Goal: Task Accomplishment & Management: Use online tool/utility

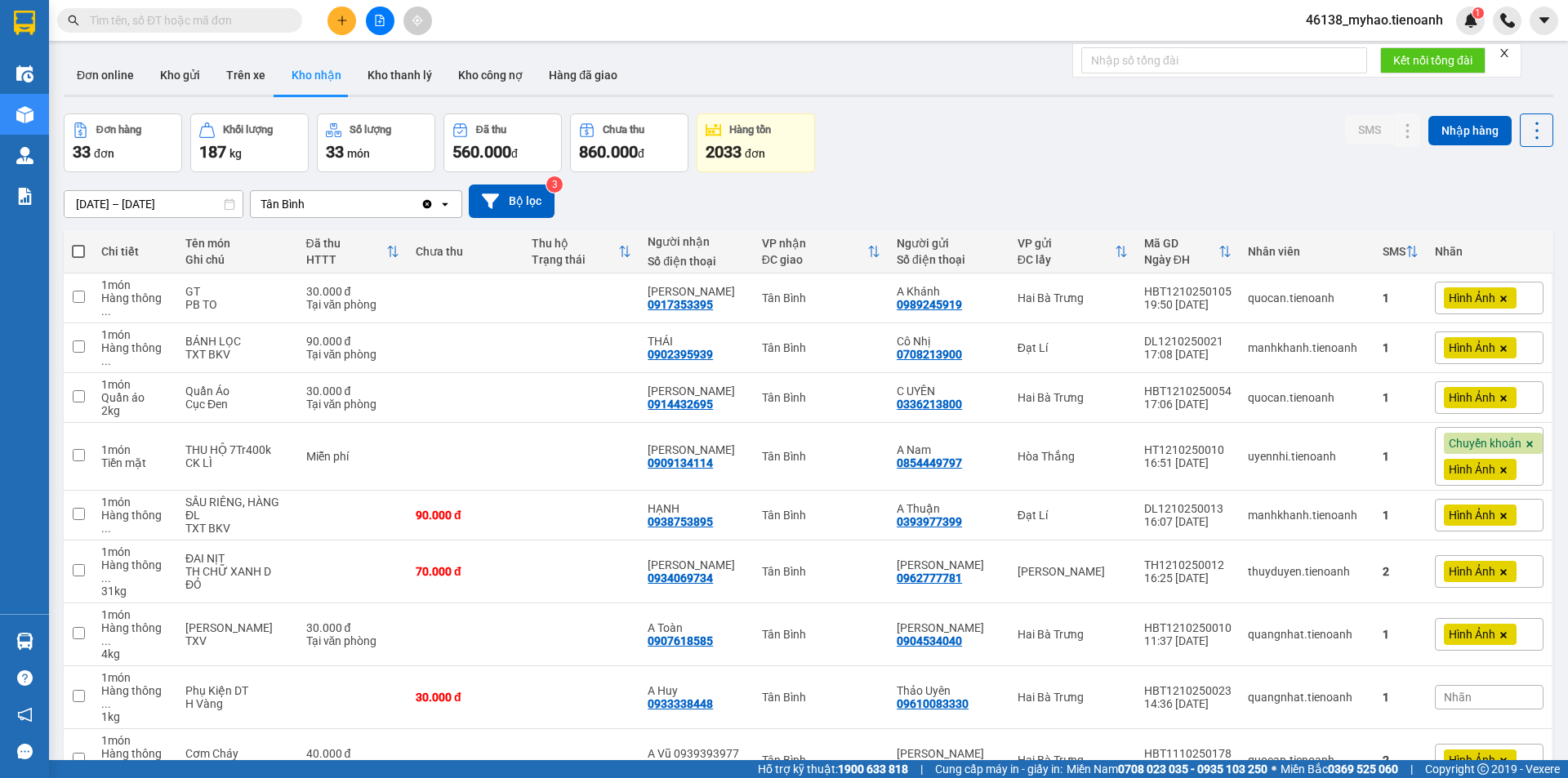
click at [247, 27] on input "text" at bounding box center [185, 20] width 192 height 18
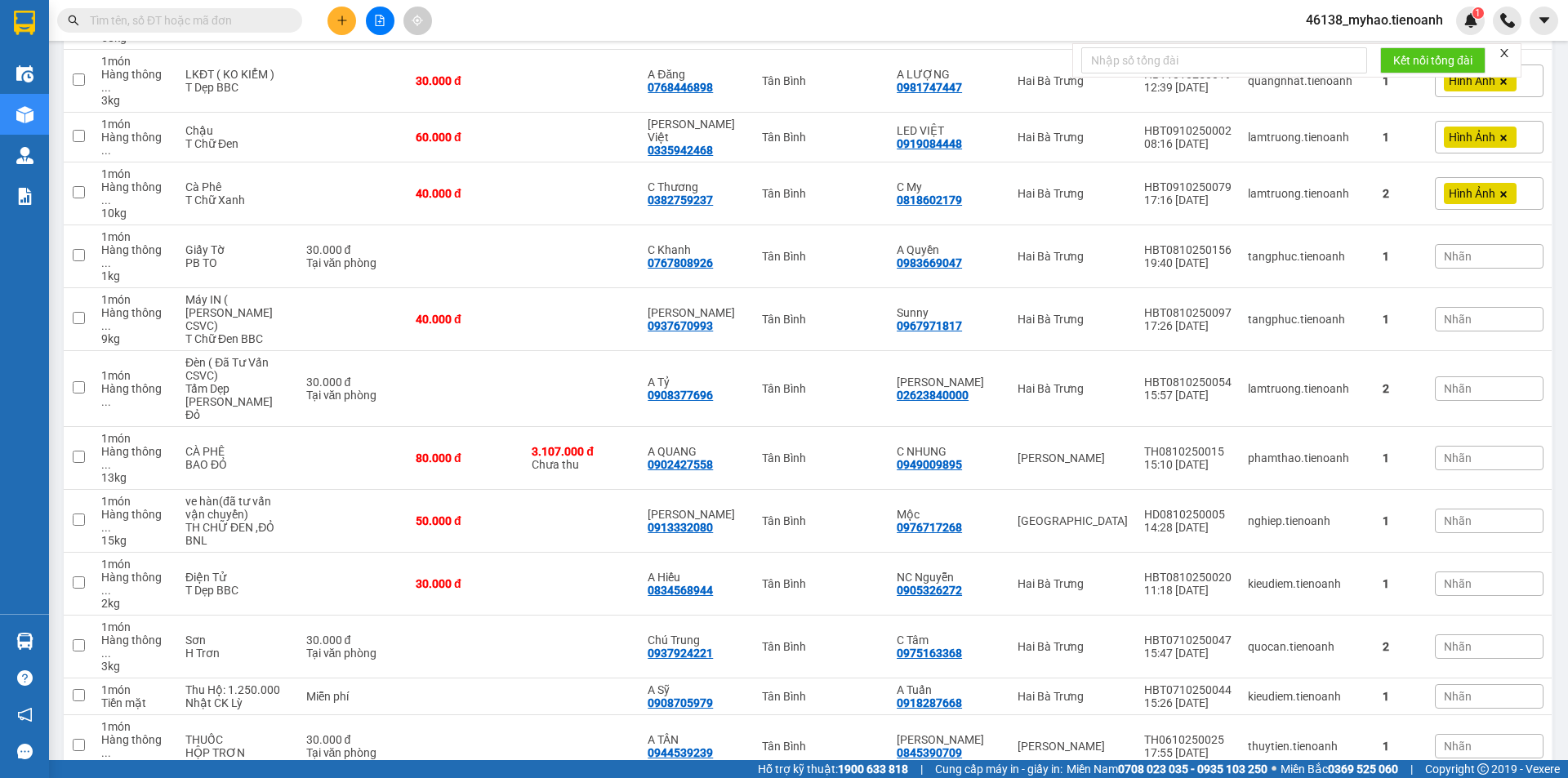
type input "0399772957"
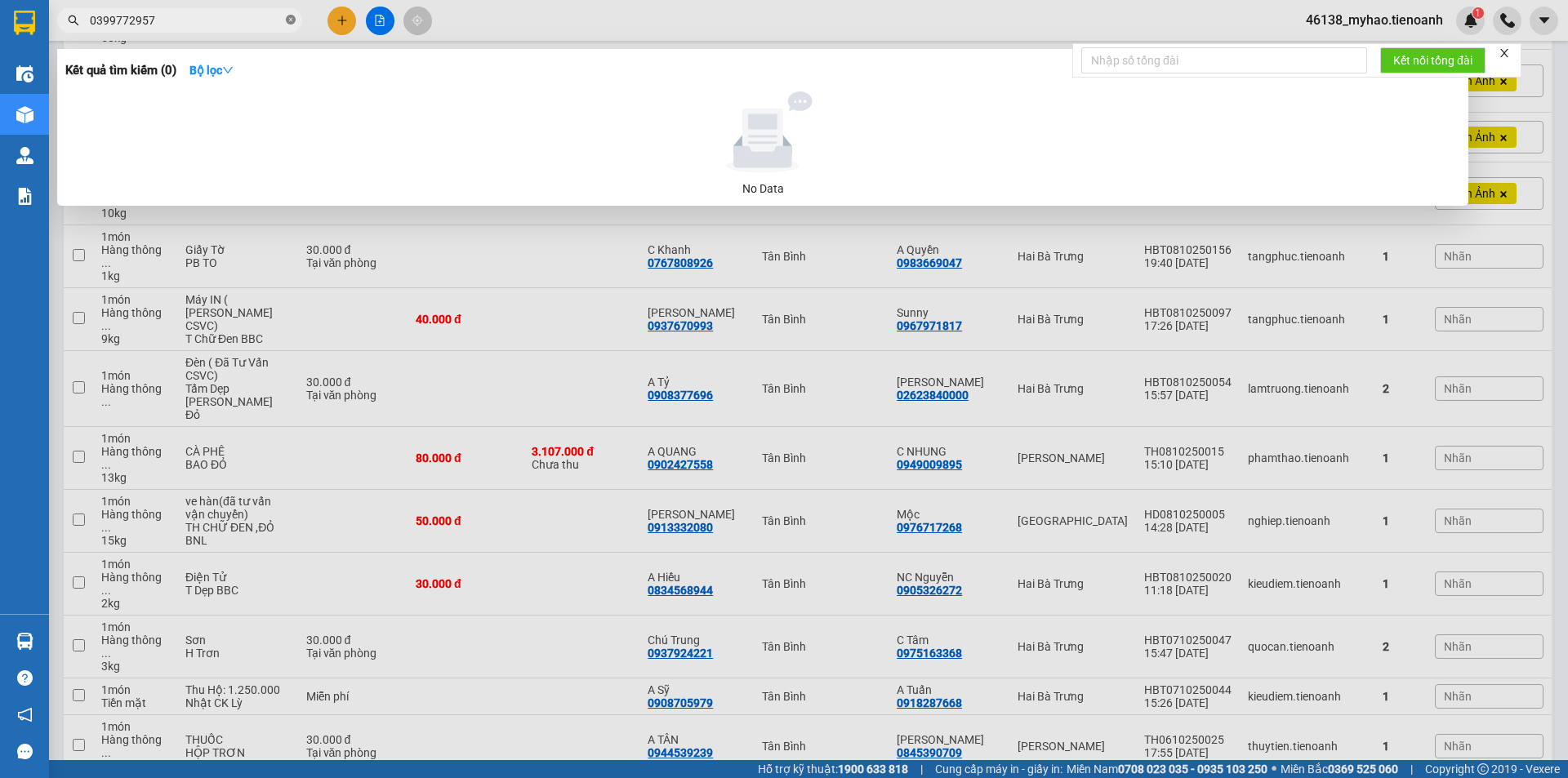
click at [290, 18] on icon "close-circle" at bounding box center [291, 20] width 10 height 10
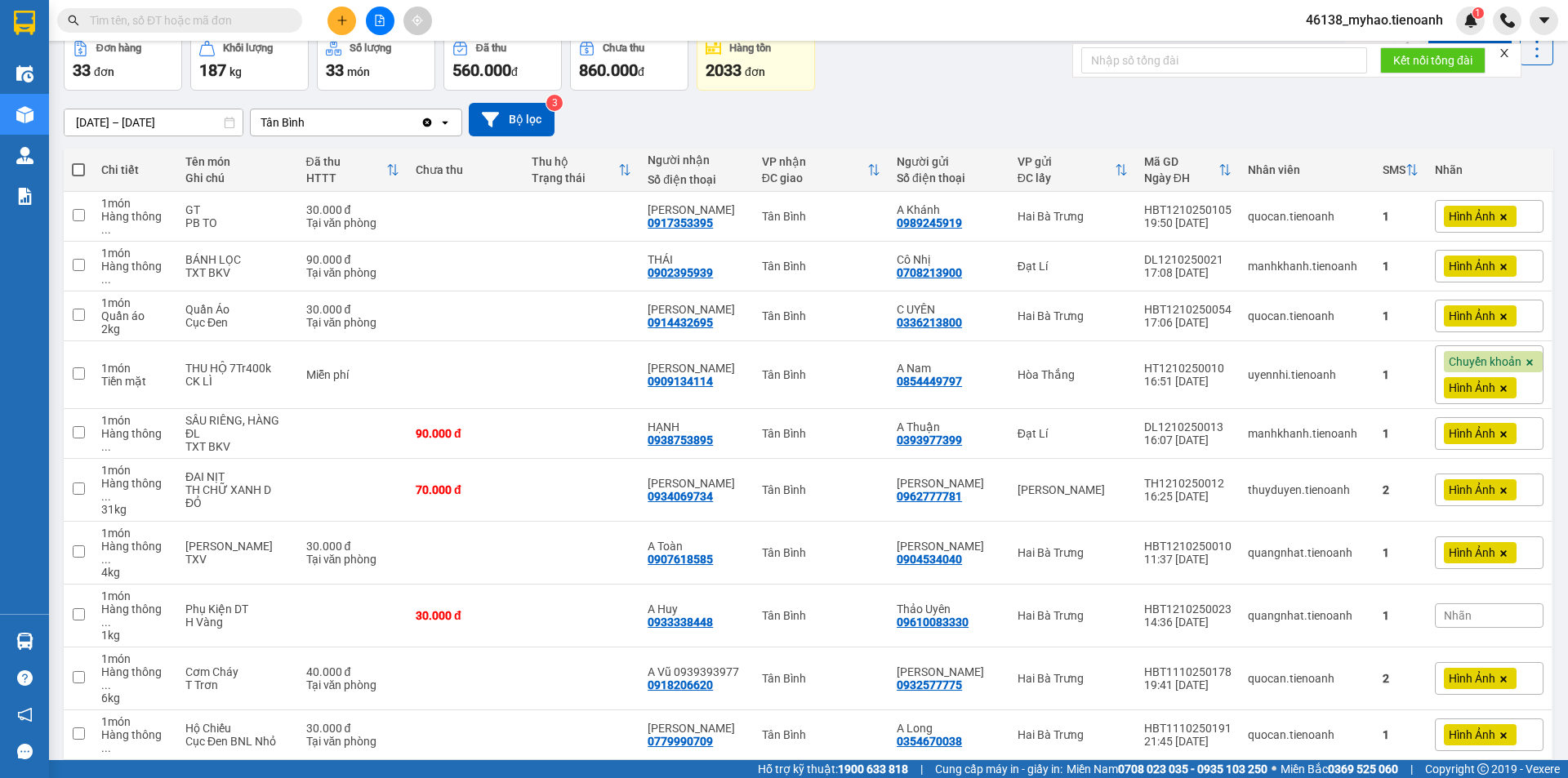
scroll to position [0, 0]
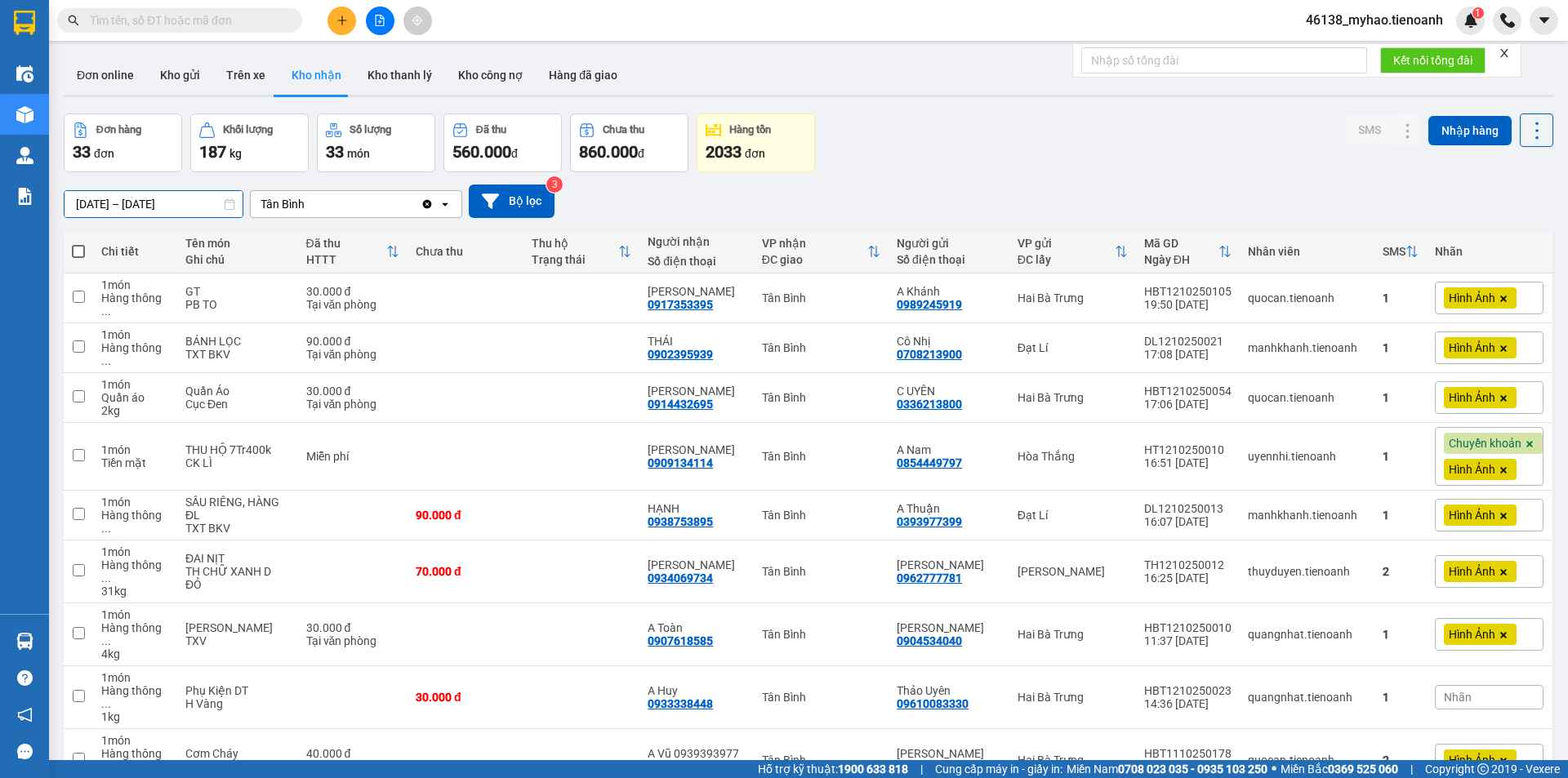
click at [147, 204] on input "[DATE] – [DATE]" at bounding box center [153, 204] width 178 height 26
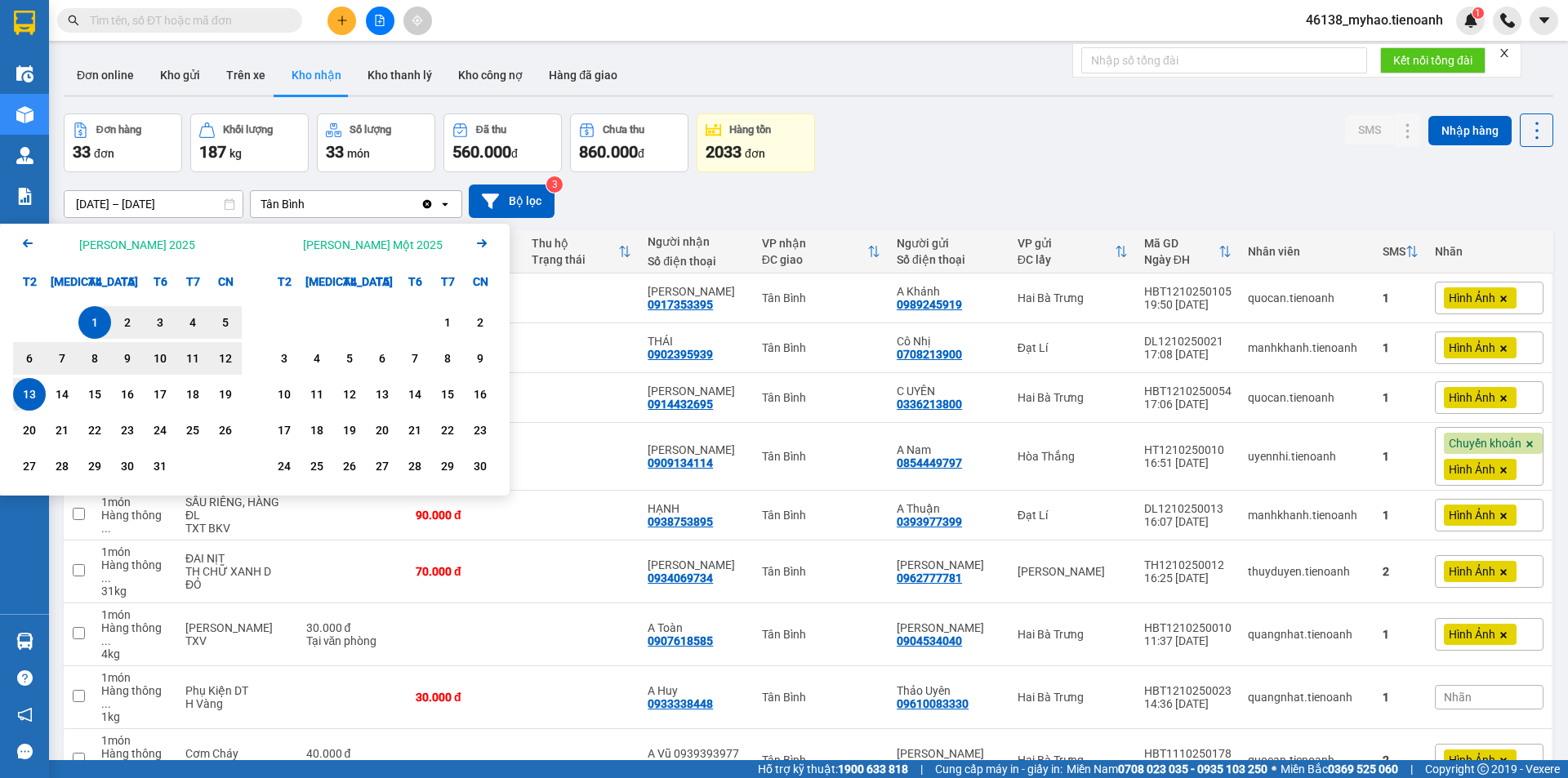
click at [92, 321] on div "1" at bounding box center [95, 323] width 23 height 20
click at [65, 393] on div "14" at bounding box center [62, 394] width 23 height 20
type input "[DATE] – [DATE]"
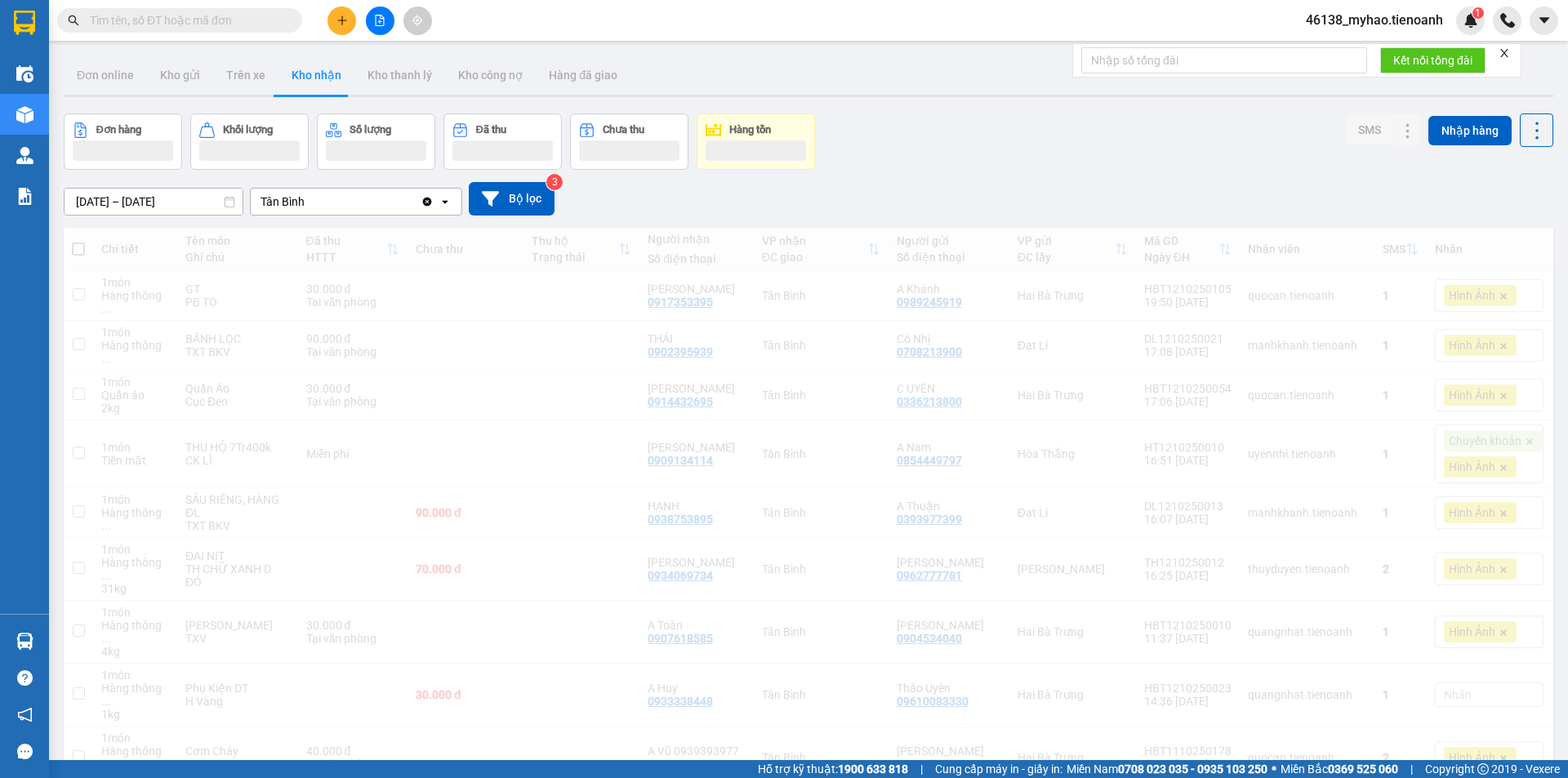
click at [359, 219] on div "[DATE] – [DATE] Press the down arrow key to interact with the calendar and sele…" at bounding box center [808, 198] width 1489 height 58
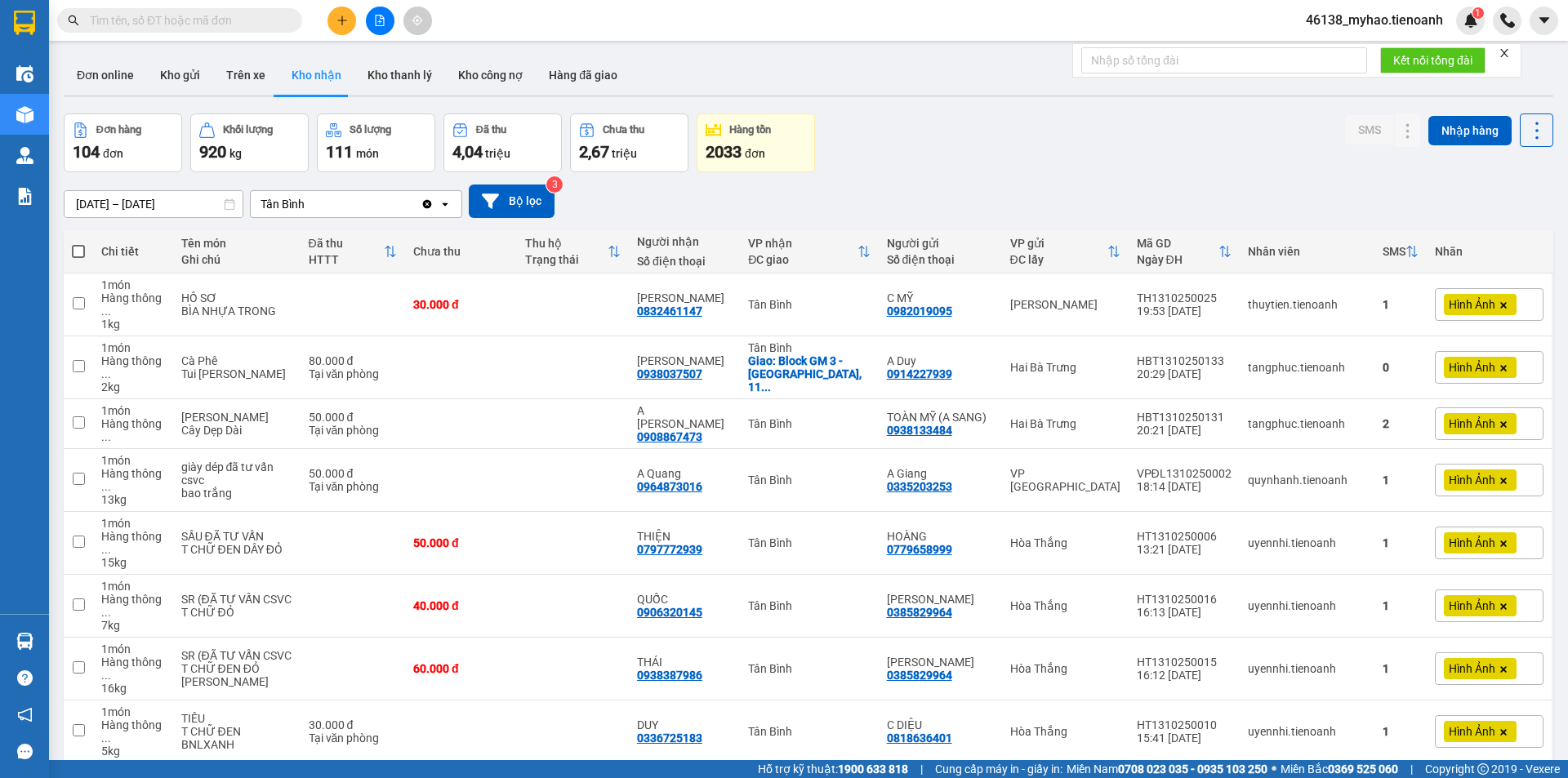
click at [428, 203] on icon "Clear value" at bounding box center [426, 203] width 13 height 13
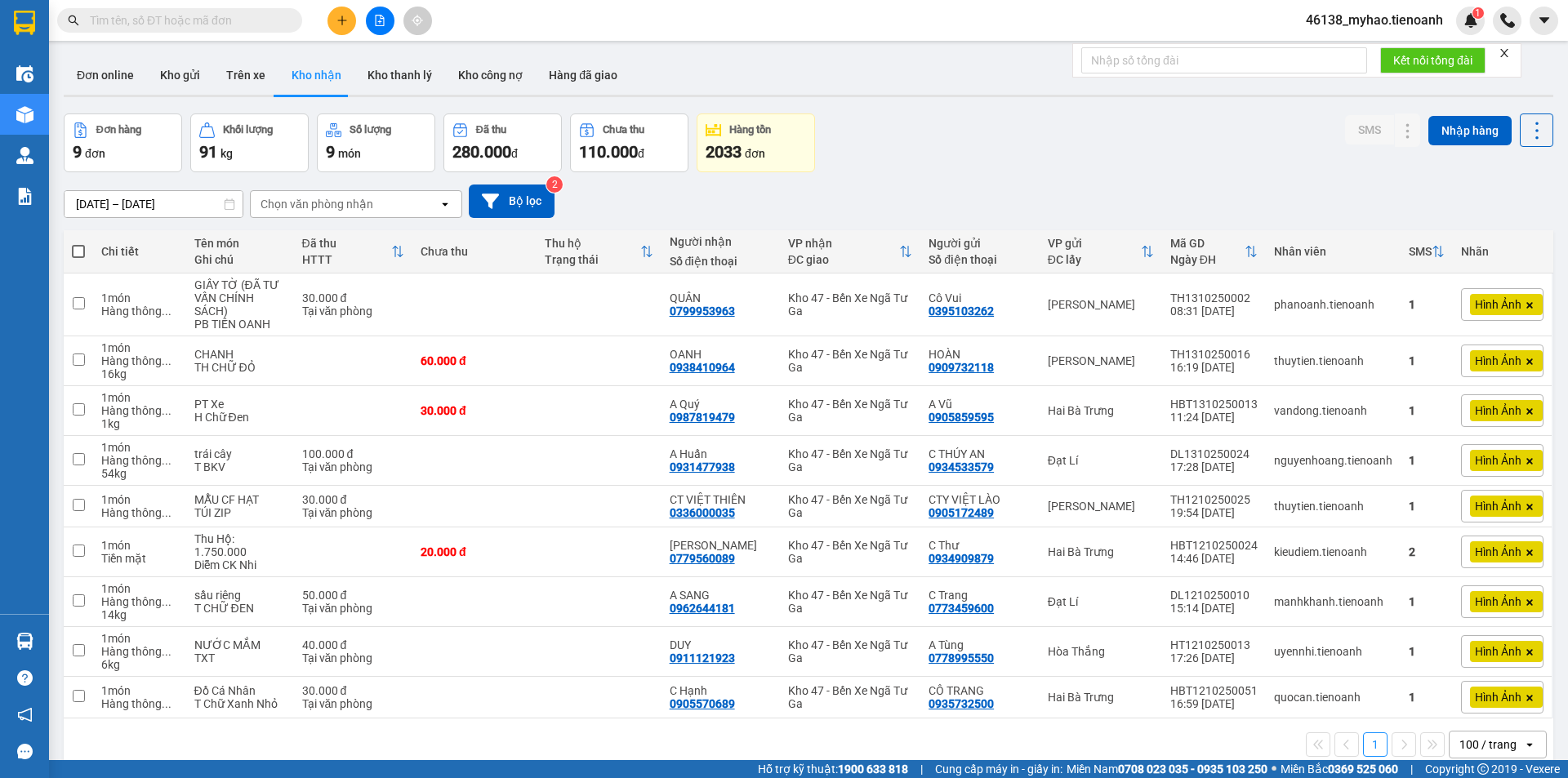
click at [351, 208] on div "Chọn văn phòng nhận" at bounding box center [316, 204] width 113 height 16
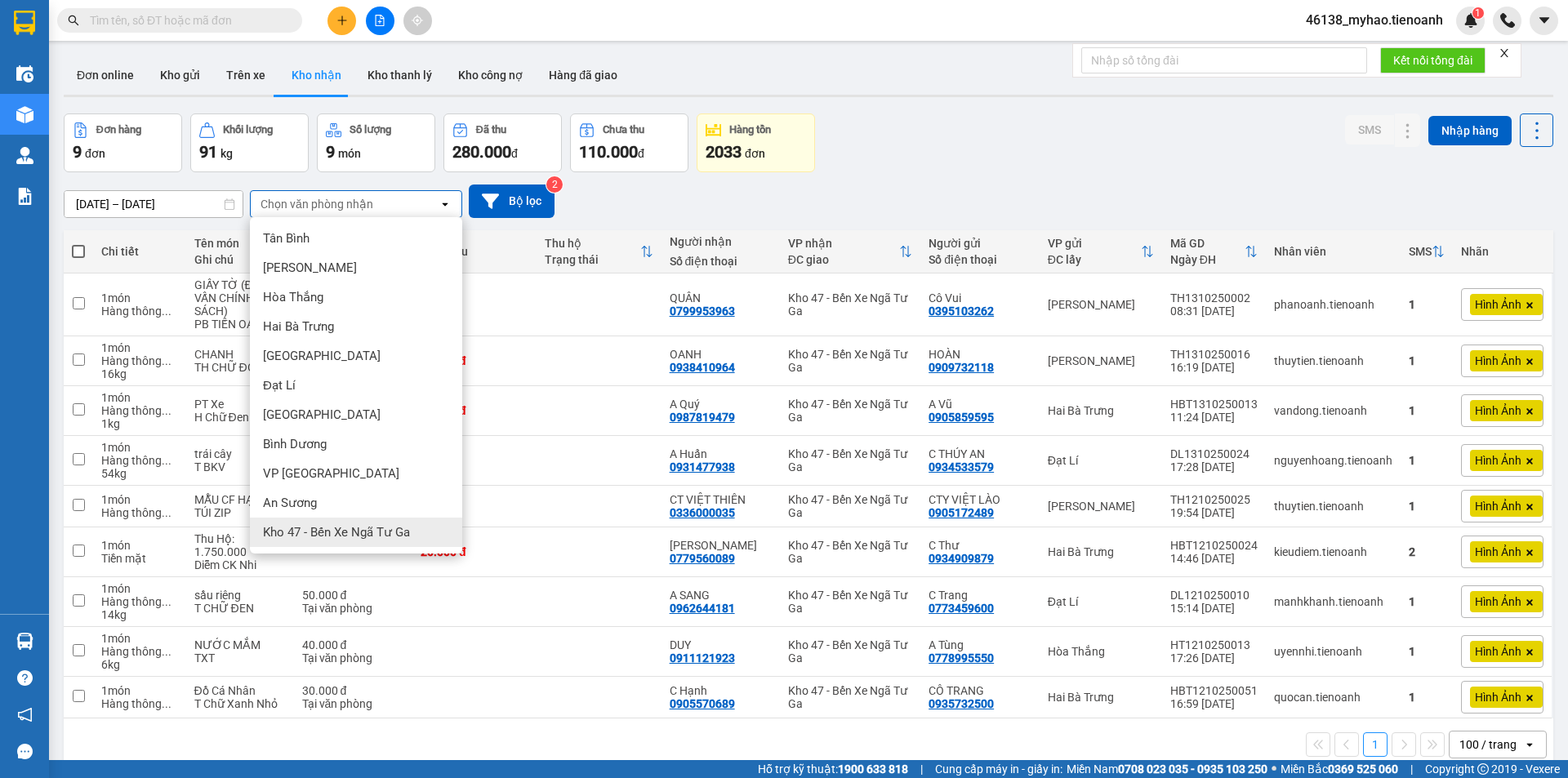
click at [352, 526] on span "Kho 47 - Bến Xe Ngã Tư Ga" at bounding box center [337, 532] width 147 height 16
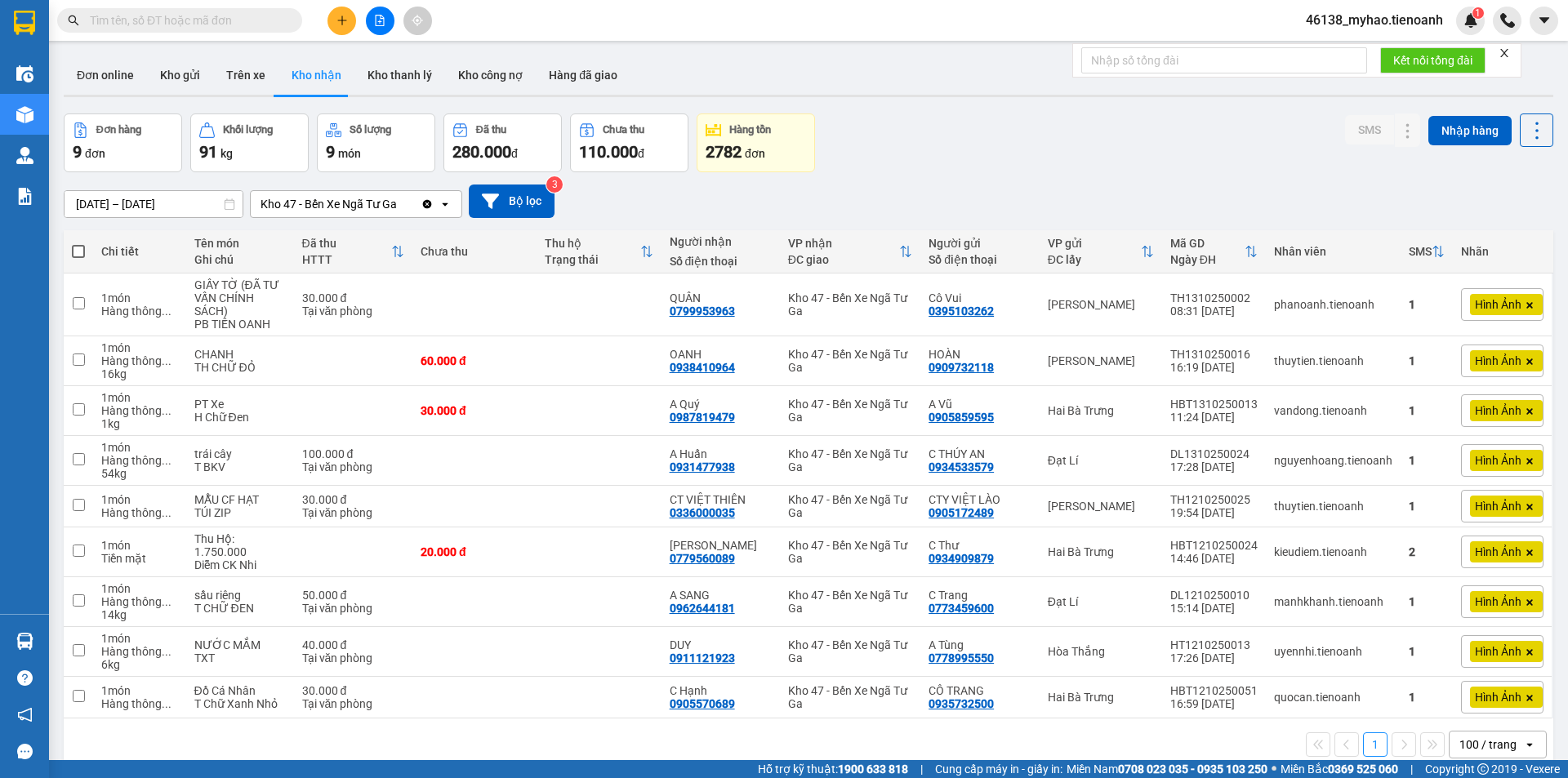
click at [263, 18] on input "text" at bounding box center [185, 20] width 192 height 18
paste input "0333223445"
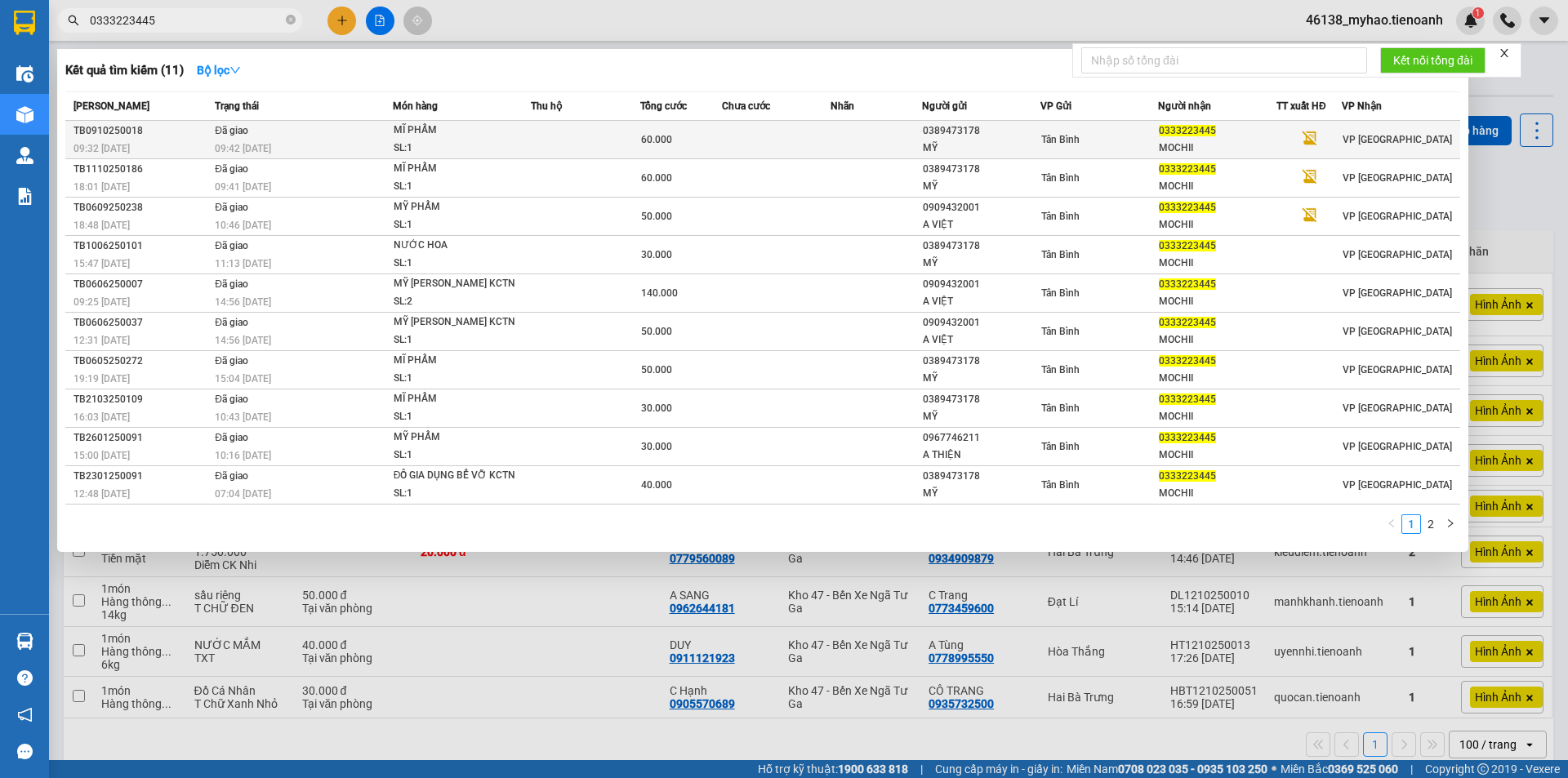
type input "0333223445"
click at [604, 143] on td at bounding box center [586, 139] width 110 height 39
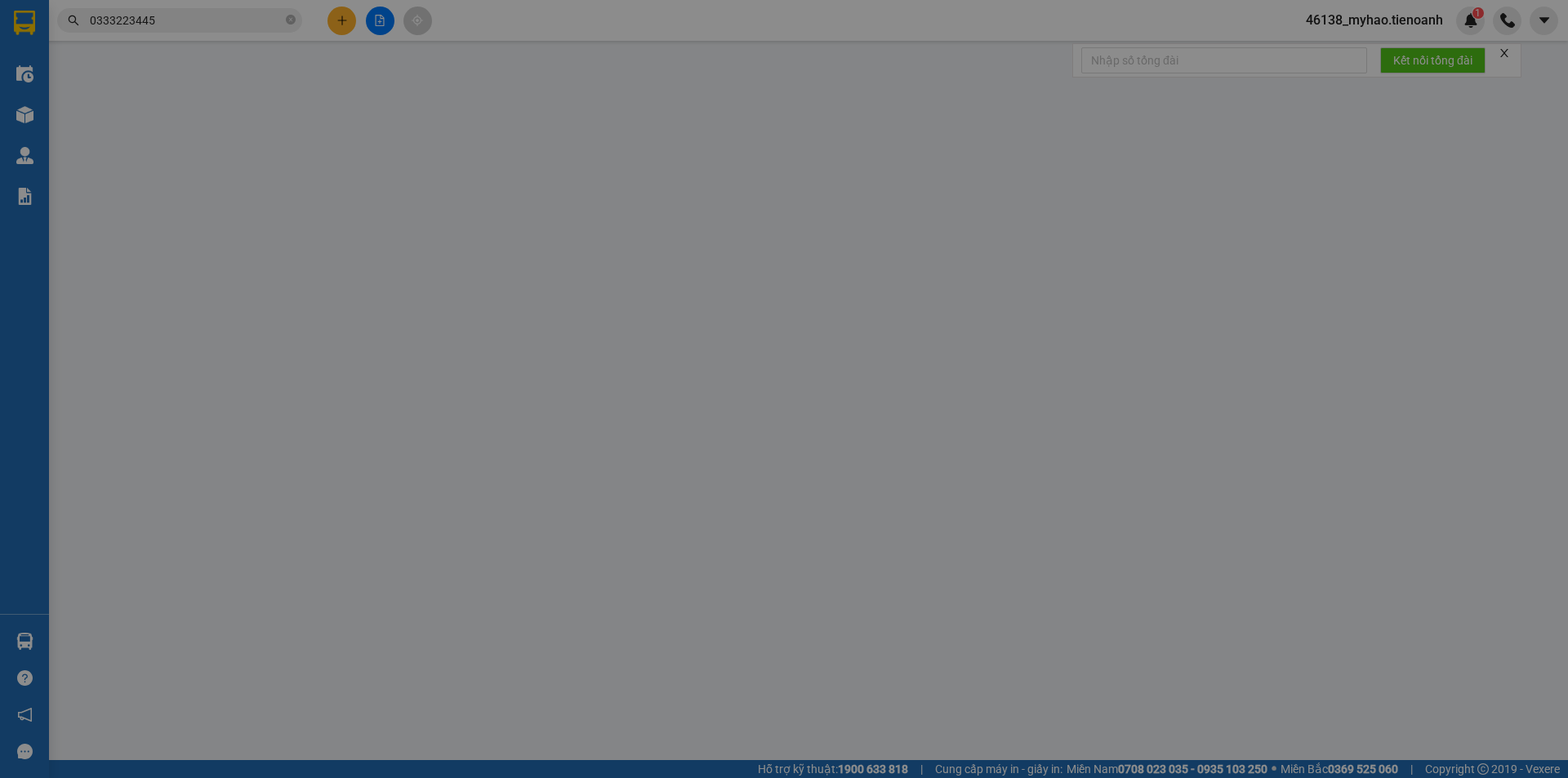
type input "0333223445"
type input "MOCHII"
type input "0389473178"
type input "MỸ"
type input "0"
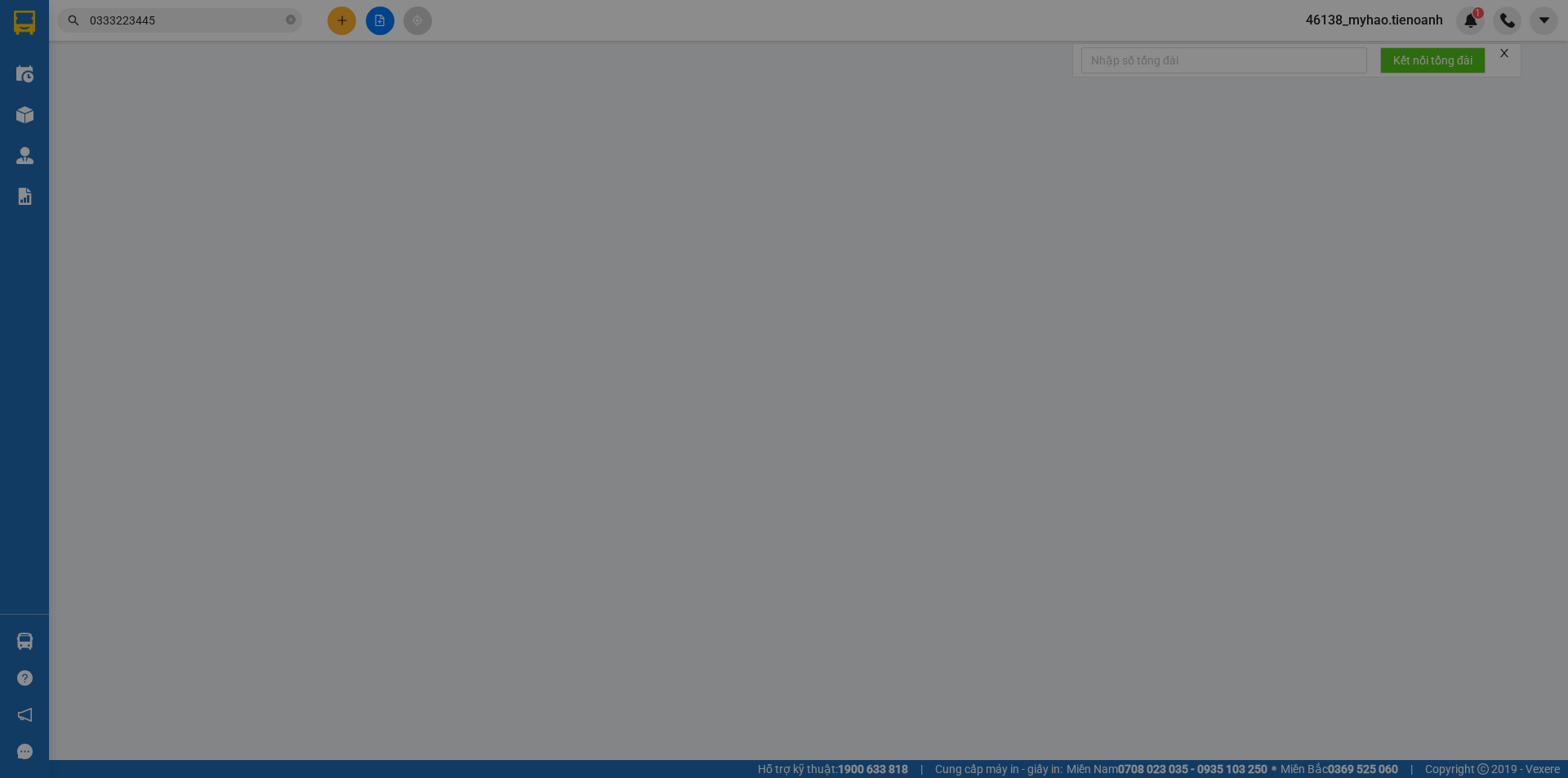
type input "60.000"
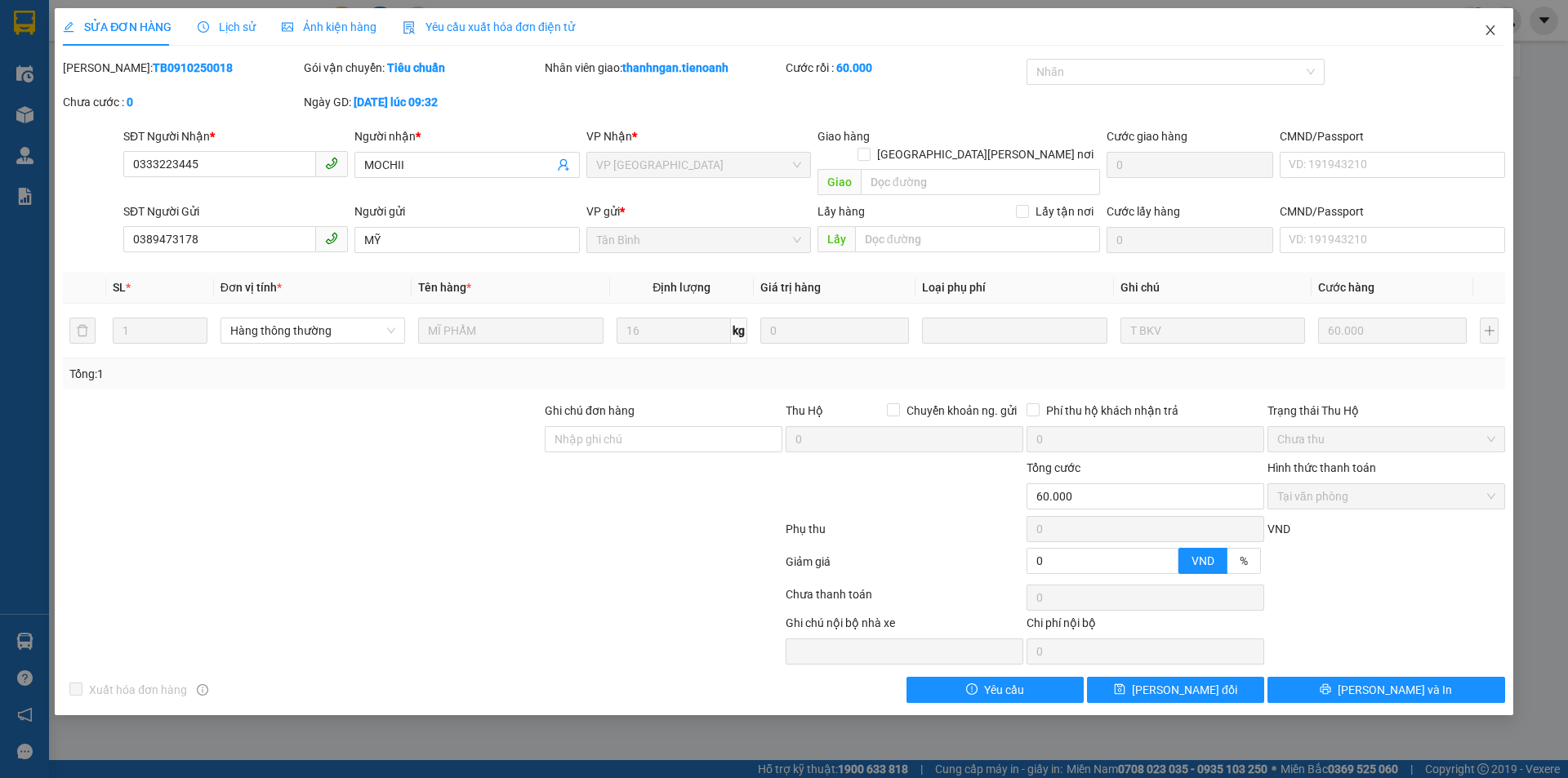
click at [1488, 30] on icon "close" at bounding box center [1489, 30] width 13 height 13
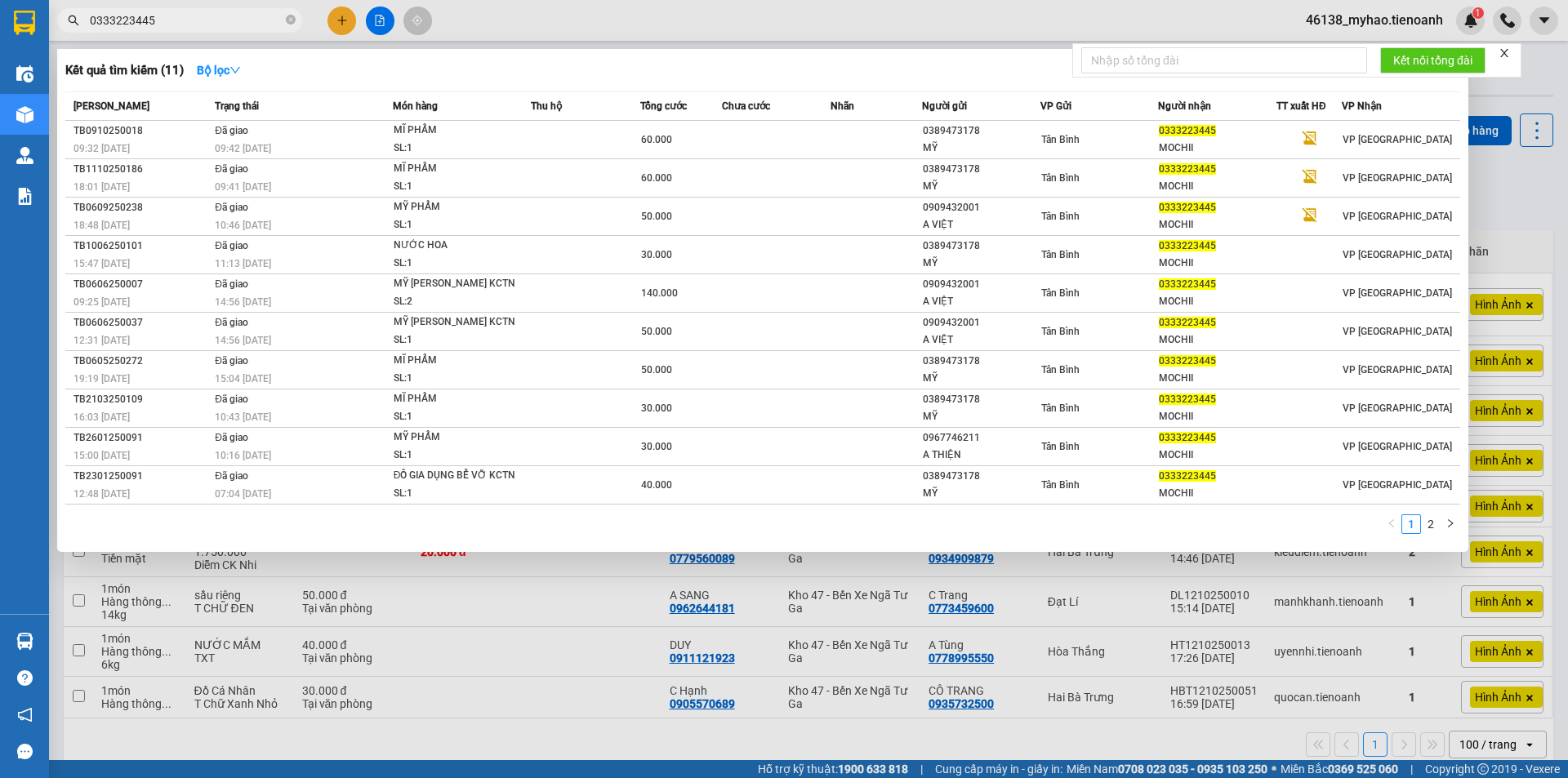
click at [224, 20] on input "0333223445" at bounding box center [185, 20] width 192 height 18
click at [290, 20] on icon "close-circle" at bounding box center [291, 20] width 10 height 10
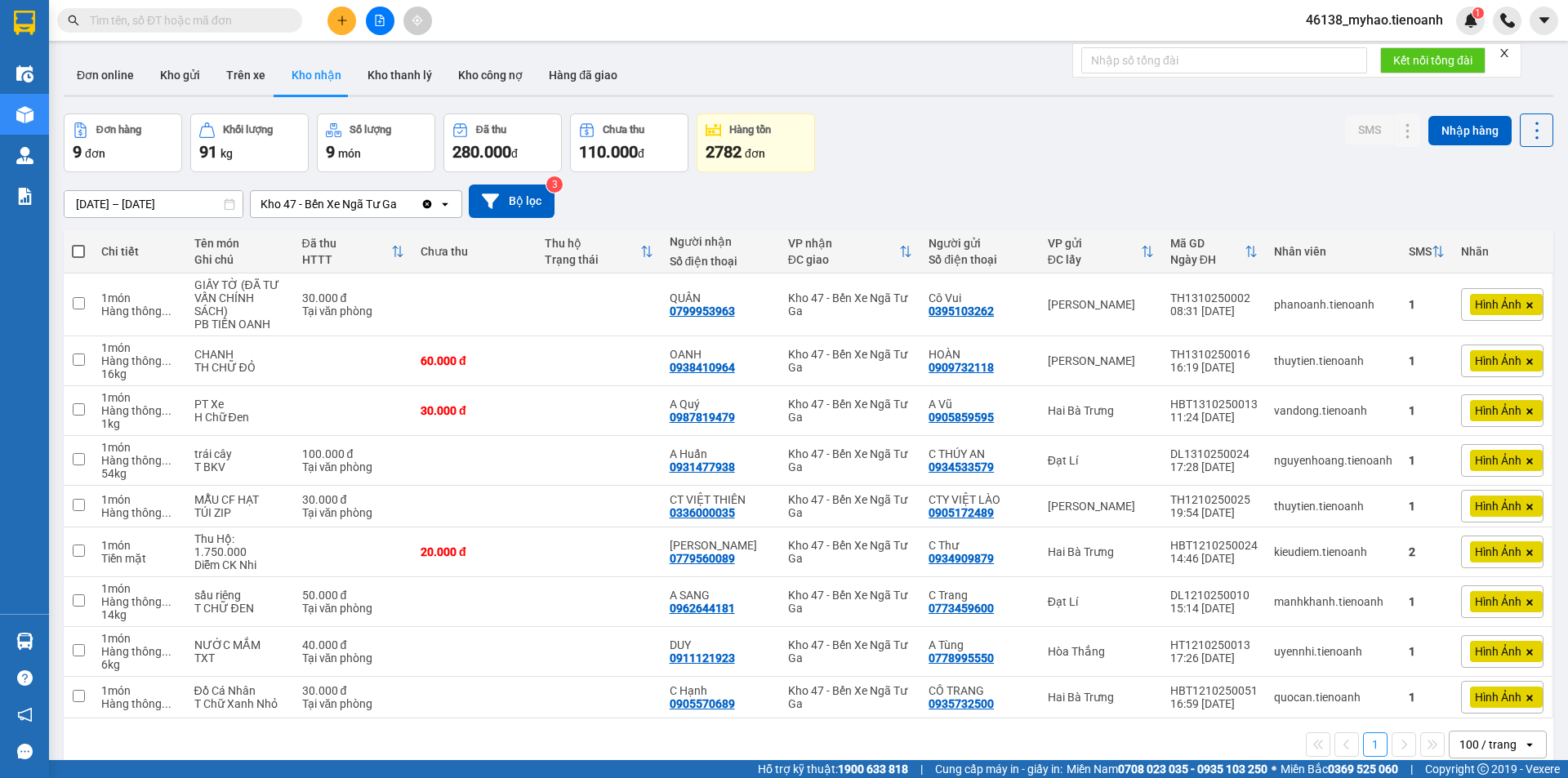
paste input "0896969465"
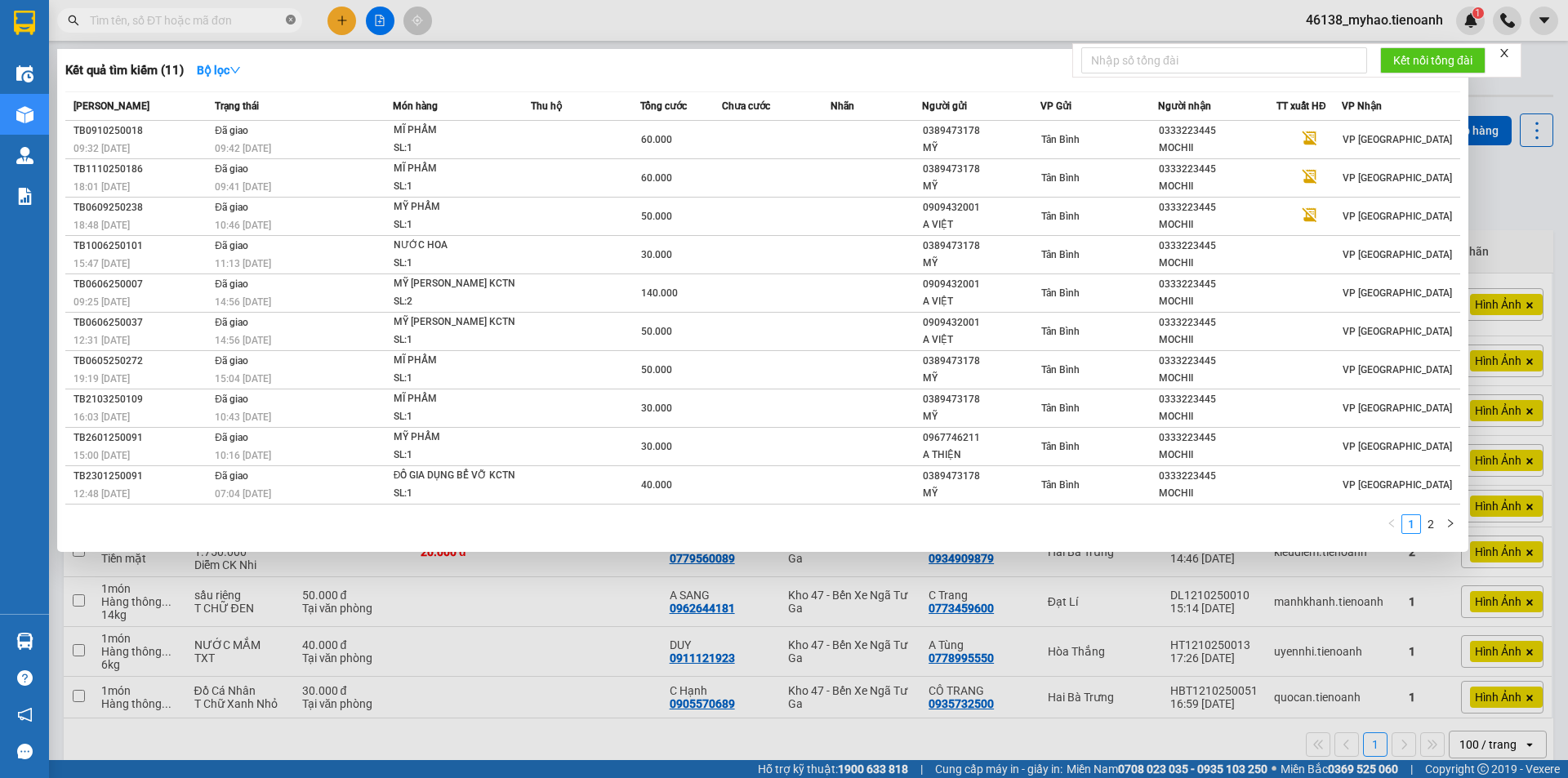
type input "0896969465"
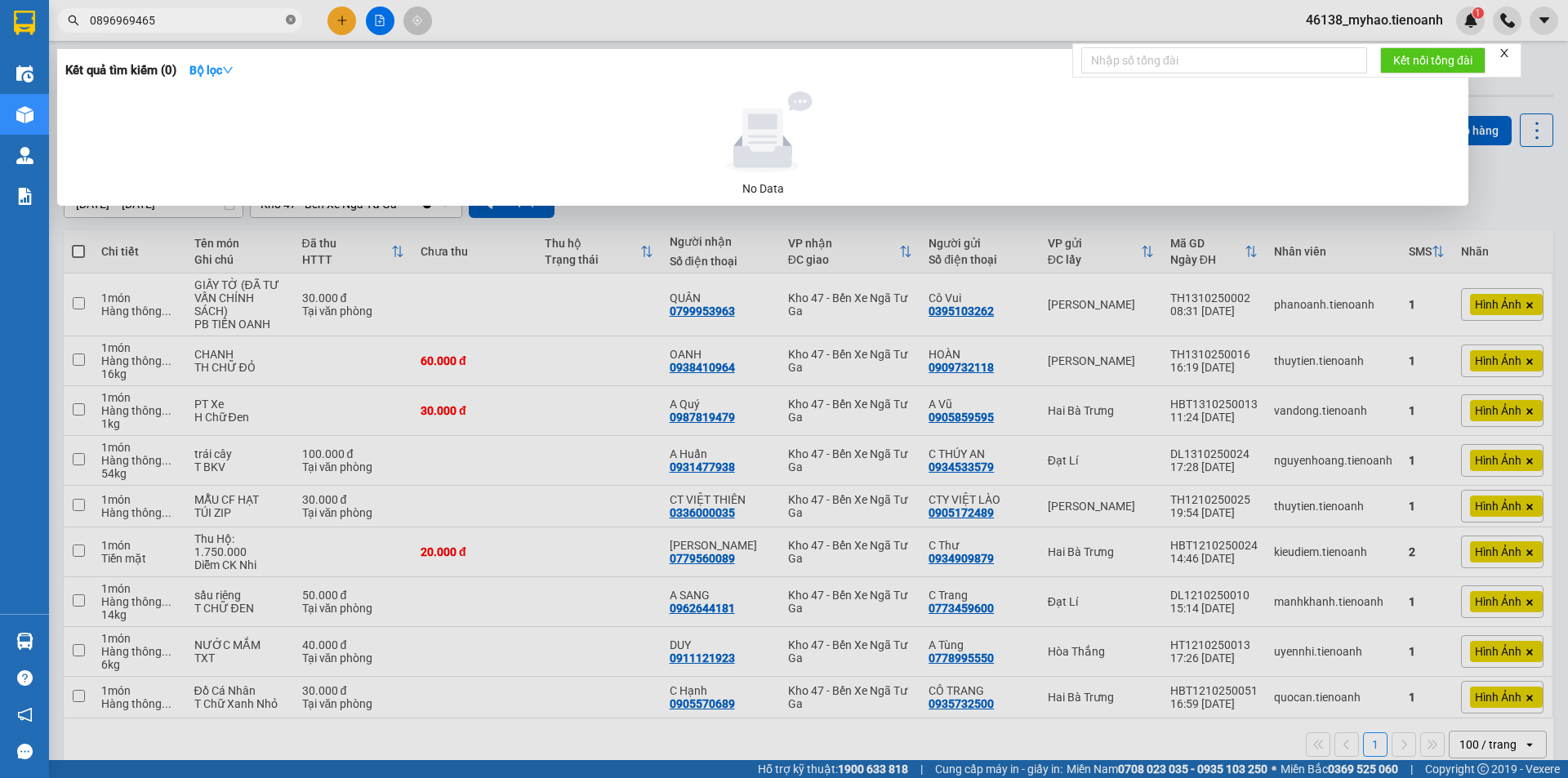
click at [295, 22] on icon "close-circle" at bounding box center [291, 20] width 10 height 10
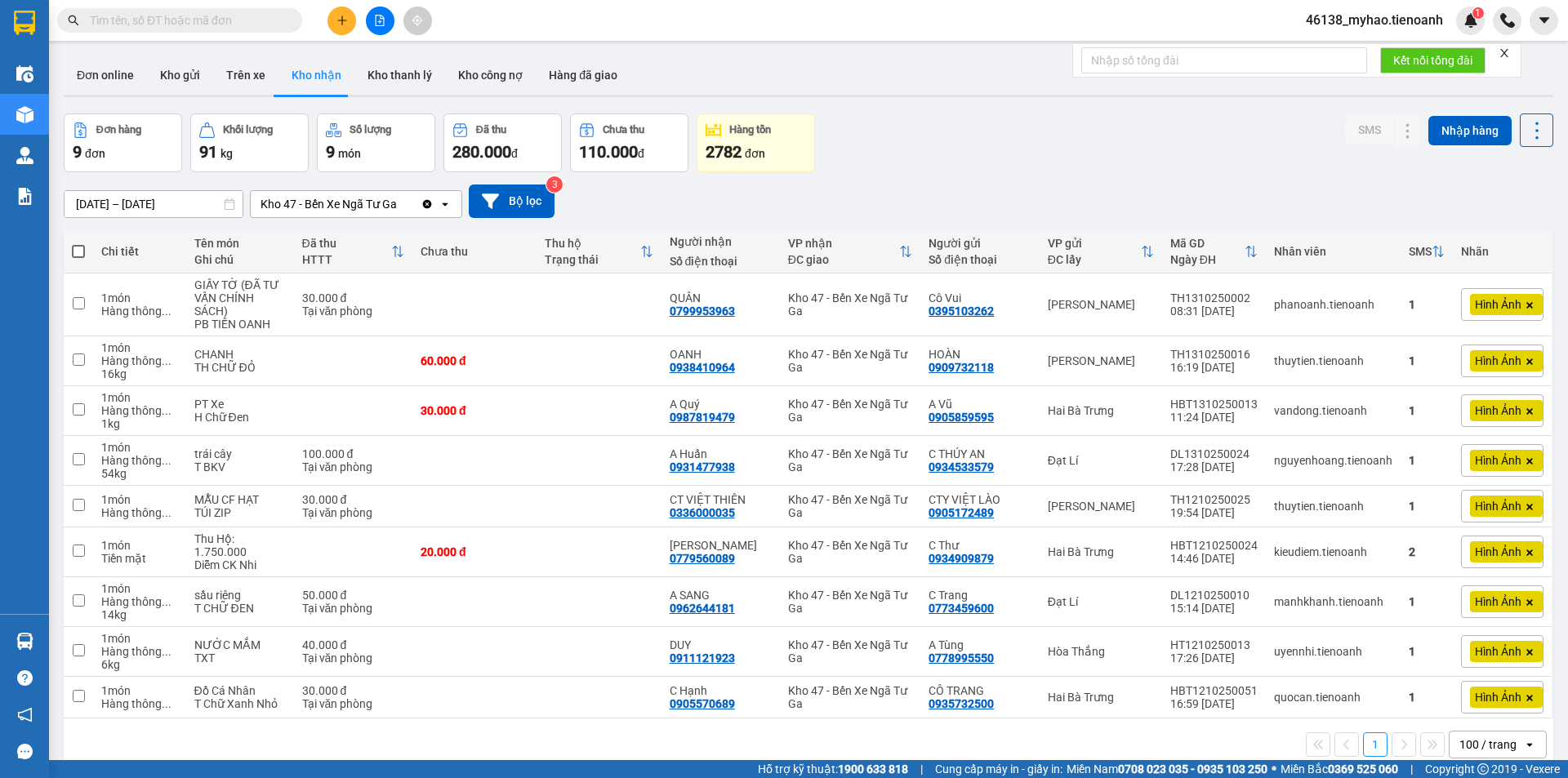
click at [1196, 98] on div "Đơn online Kho gửi Trên xe Kho nhận Kho thanh lý Kho công nợ Hàng đã giao" at bounding box center [808, 77] width 1489 height 43
click at [389, 79] on button "Kho thanh lý" at bounding box center [399, 75] width 91 height 39
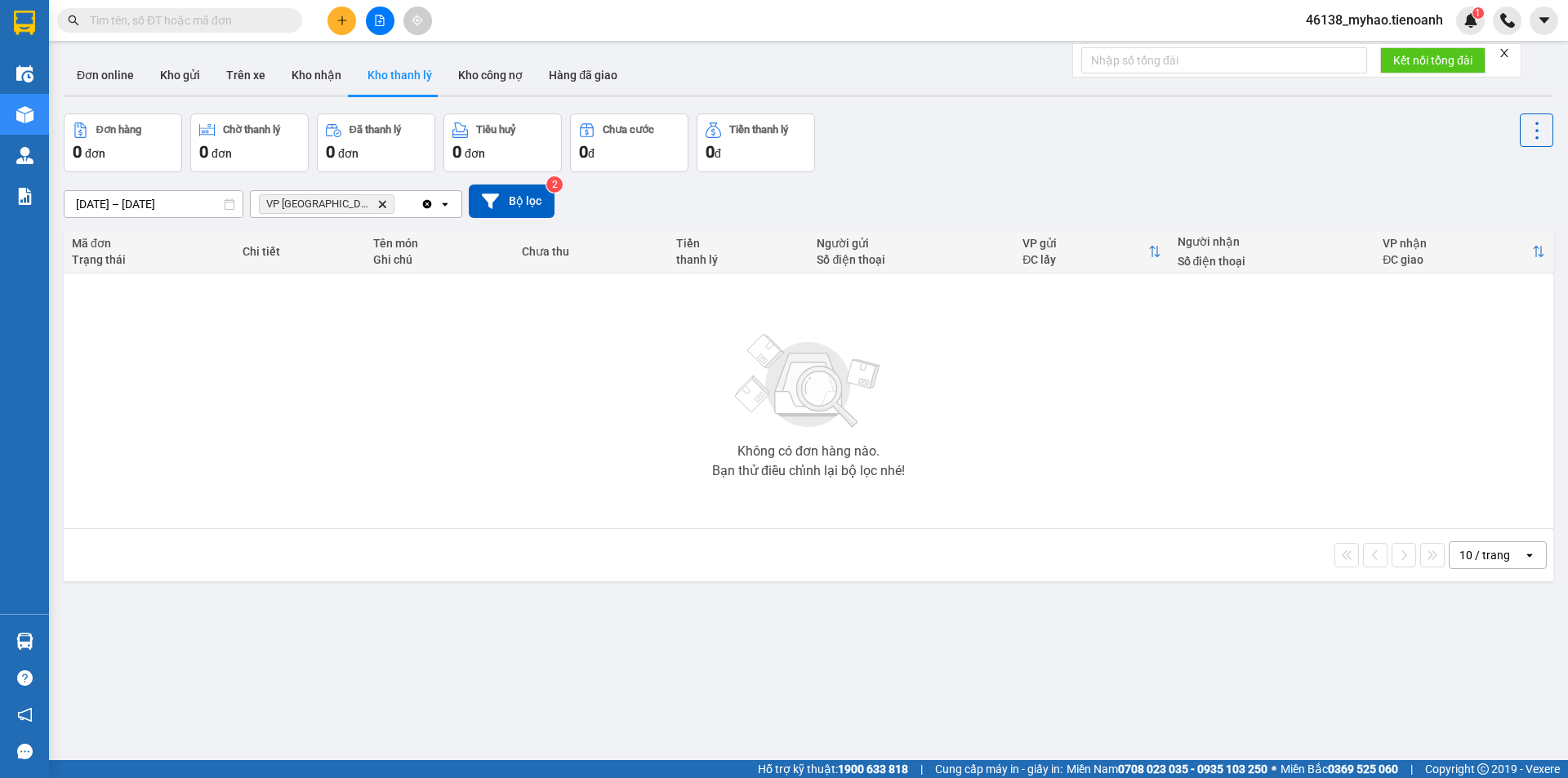
click at [378, 201] on icon "Delete" at bounding box center [383, 204] width 10 height 10
click at [307, 71] on button "Kho nhận" at bounding box center [317, 75] width 76 height 39
